Goal: Transaction & Acquisition: Purchase product/service

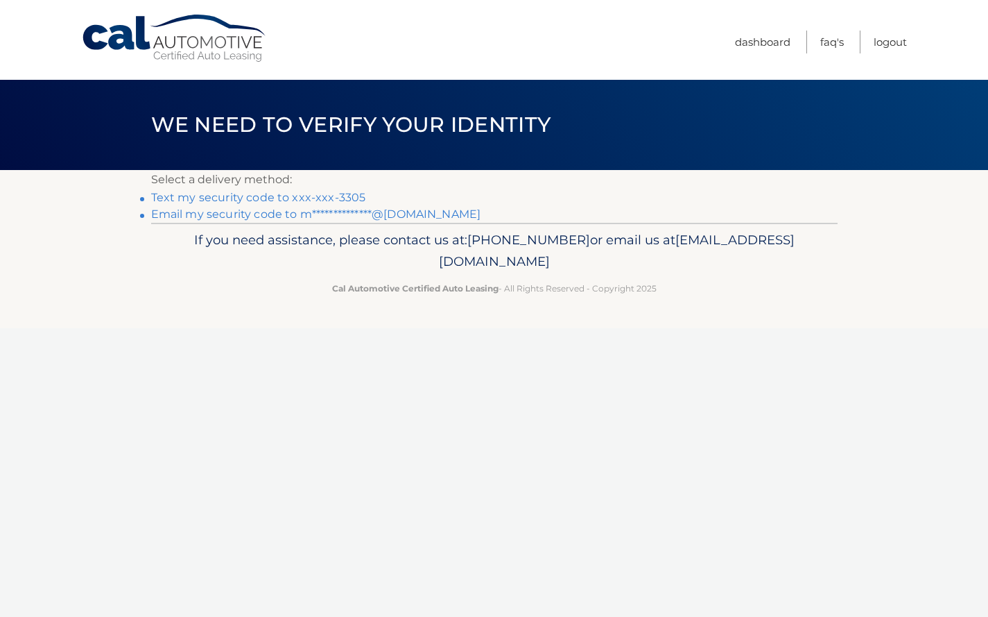
click at [278, 197] on link "Text my security code to xxx-xxx-3305" at bounding box center [258, 197] width 215 height 13
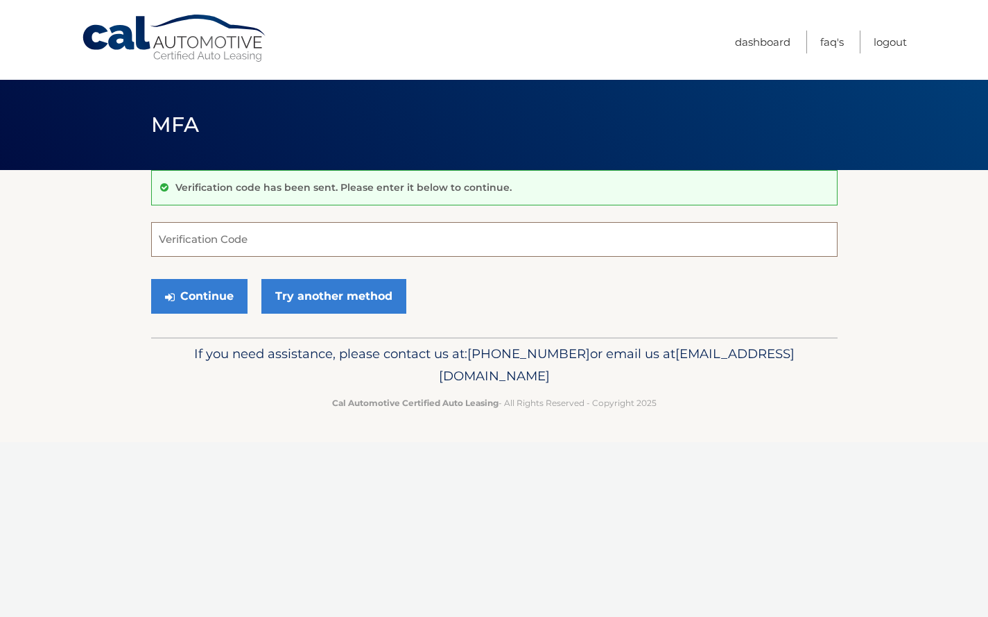
click at [267, 235] on input "Verification Code" at bounding box center [494, 239] width 687 height 35
paste input "158469"
type input "158469"
click at [204, 289] on button "Continue" at bounding box center [199, 296] width 96 height 35
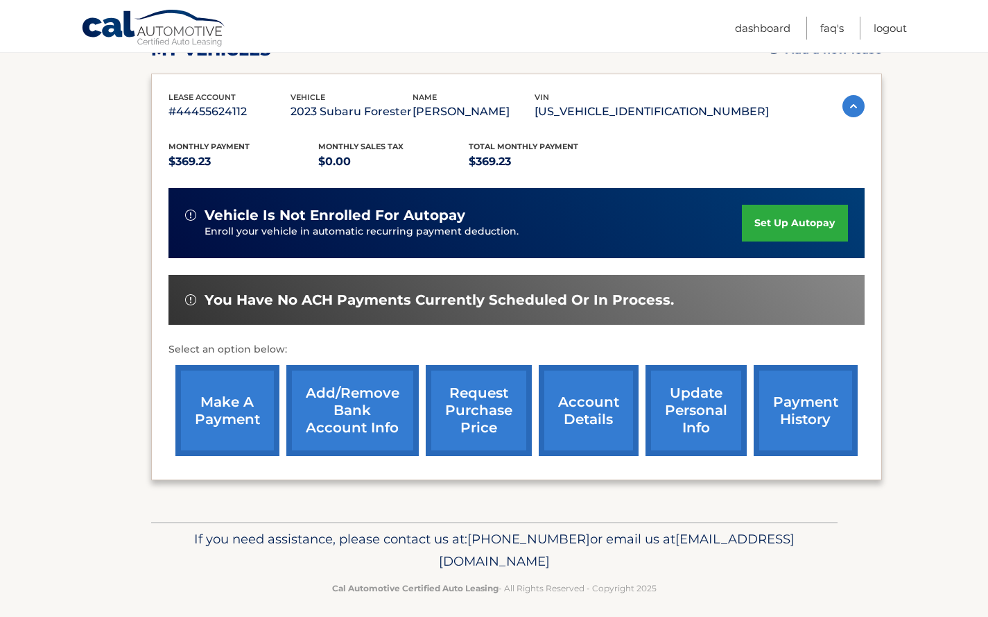
scroll to position [216, 0]
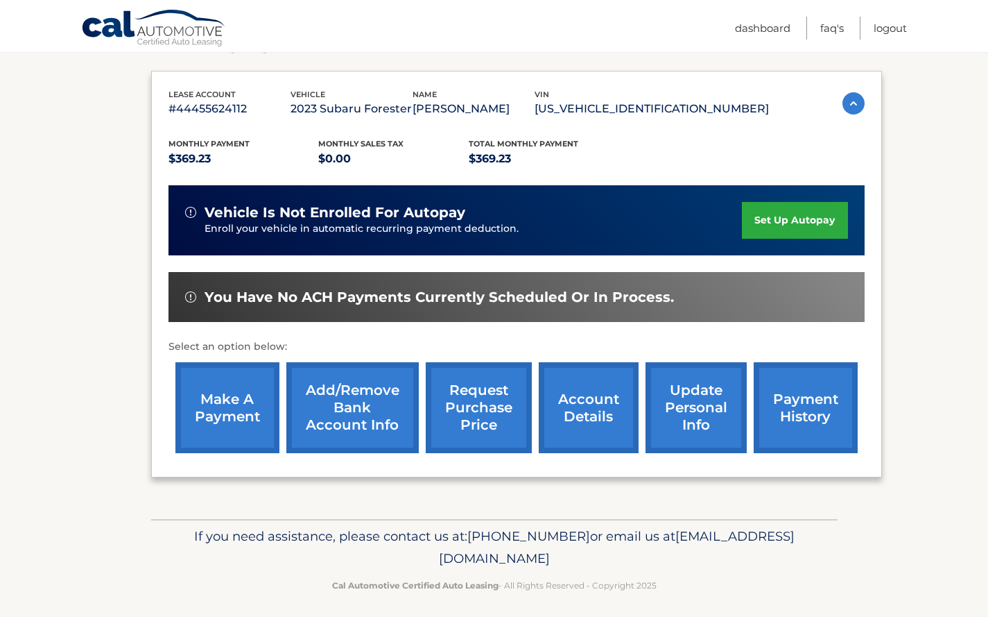
click at [214, 416] on link "make a payment" at bounding box center [227, 407] width 104 height 91
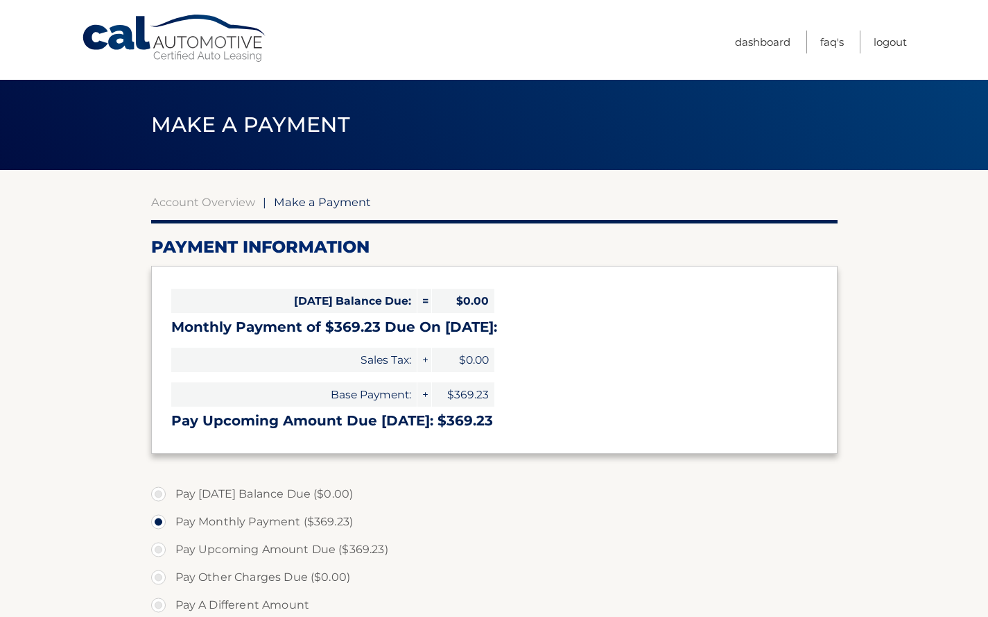
select select "YWI2NWUyODYtYTI2MS00MTA4LTgxOTEtY2VmMmViN2ZkYzg0"
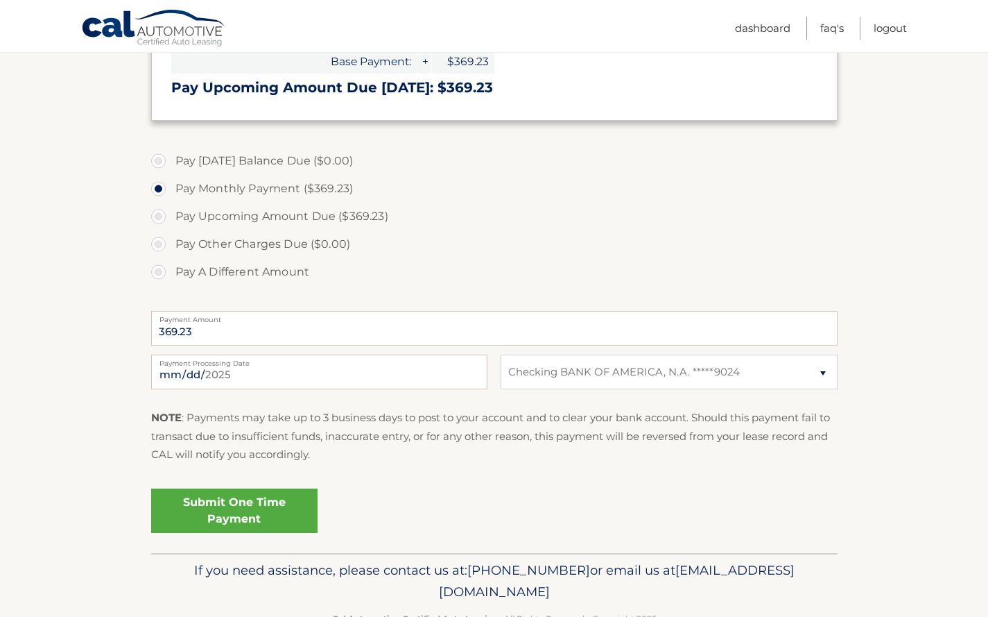
scroll to position [321, 0]
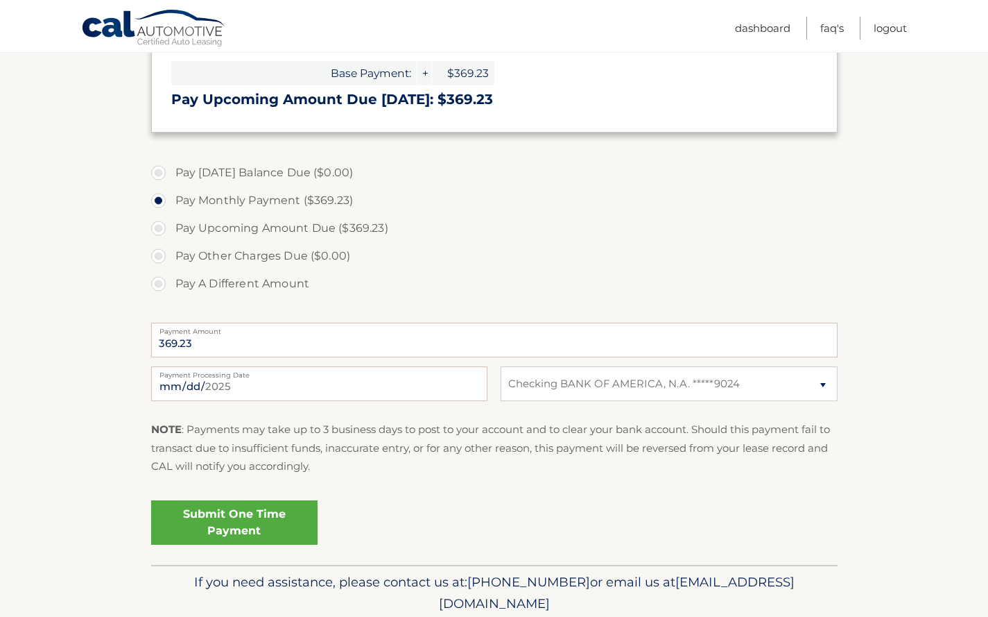
click at [271, 514] on link "Submit One Time Payment" at bounding box center [234, 522] width 166 height 44
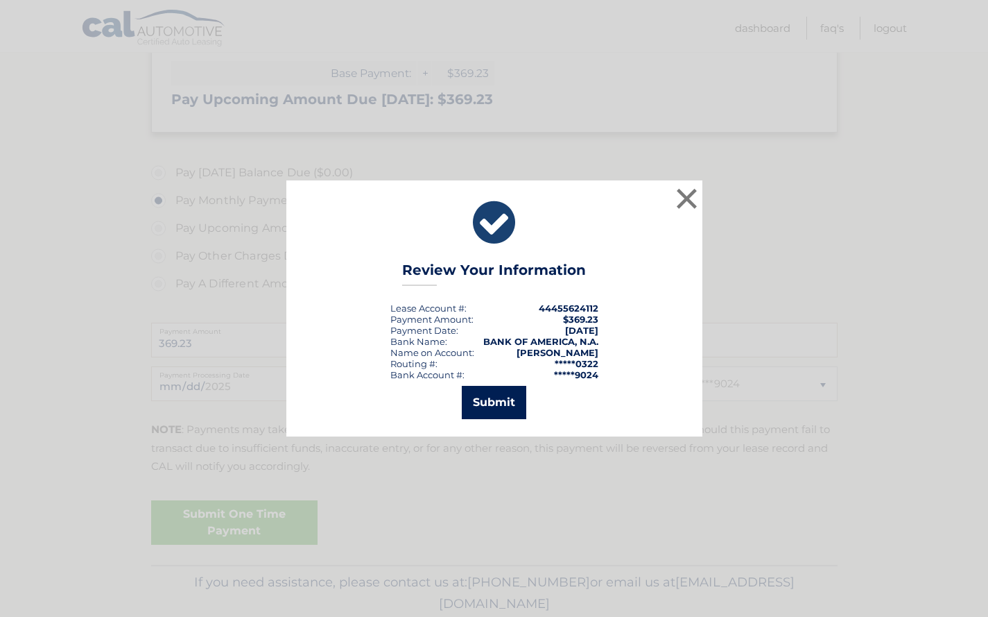
click at [502, 402] on button "Submit" at bounding box center [494, 402] width 65 height 33
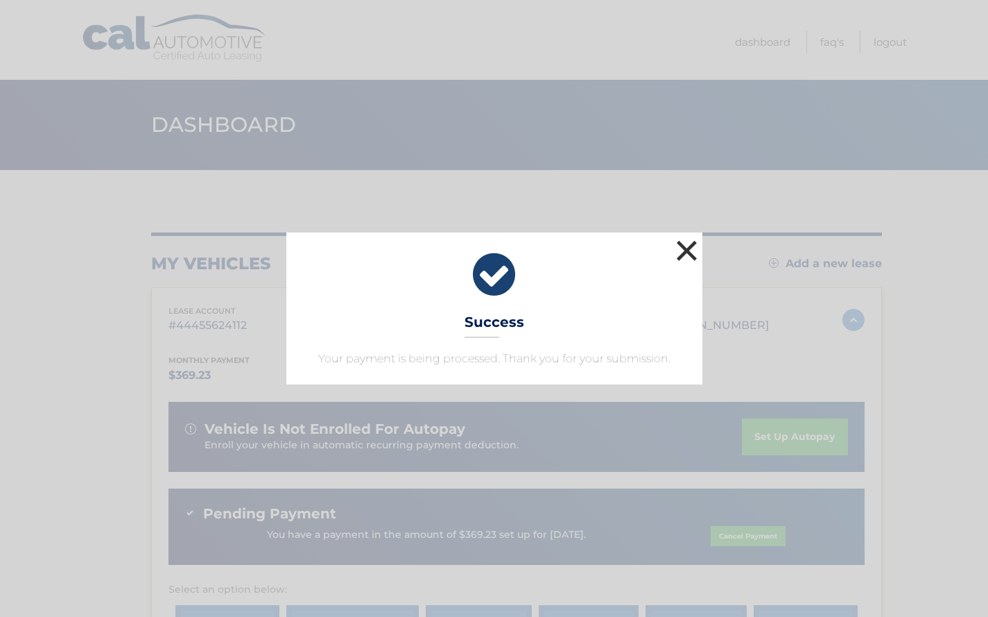
click at [689, 262] on button "×" at bounding box center [688, 251] width 28 height 28
